Goal: Find specific page/section

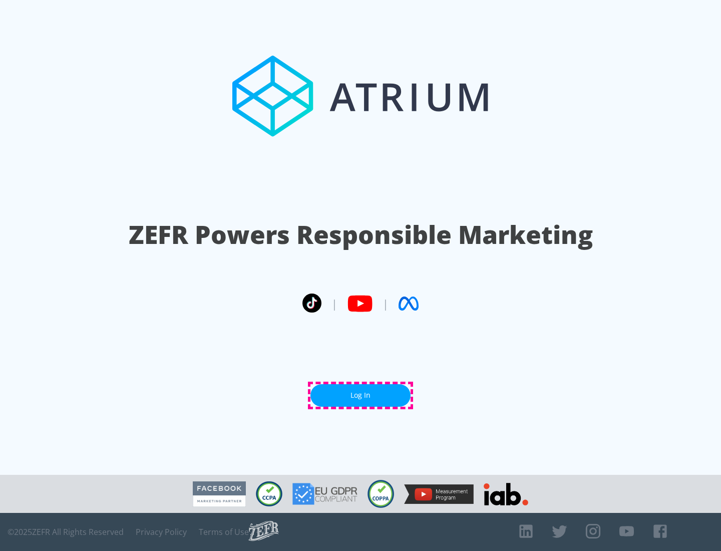
click at [361, 395] on link "Log In" at bounding box center [361, 395] width 100 height 23
